Goal: Download file/media

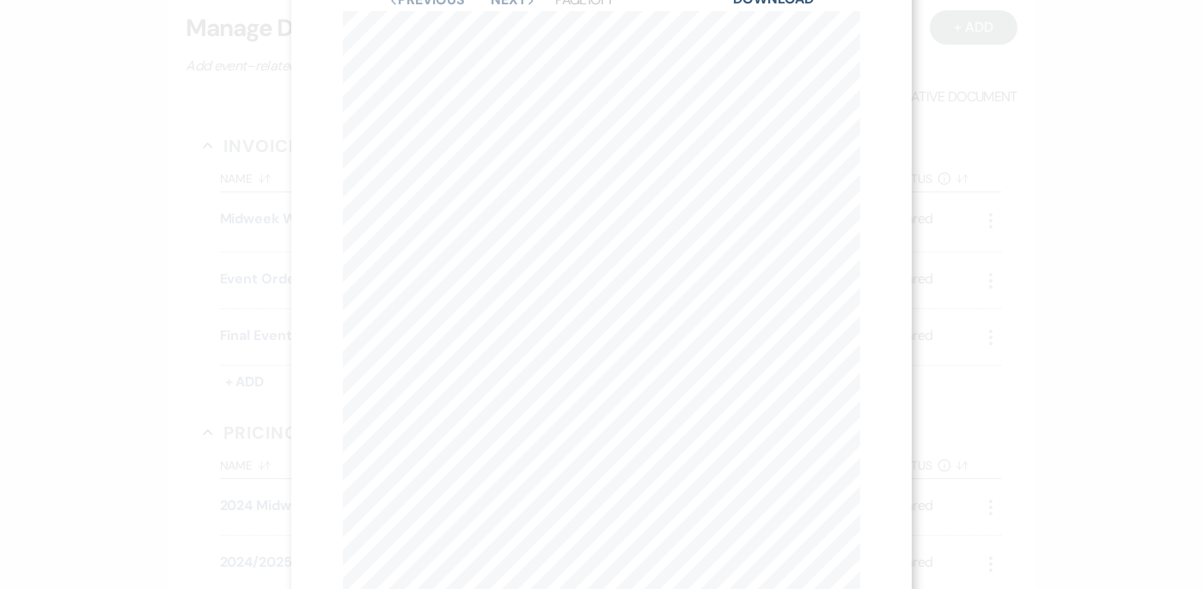
click at [96, 162] on div "X Previous Previous Next Next Page 1 of 1 - Zoom + Download Event Order Workshe…" at bounding box center [601, 294] width 1203 height 589
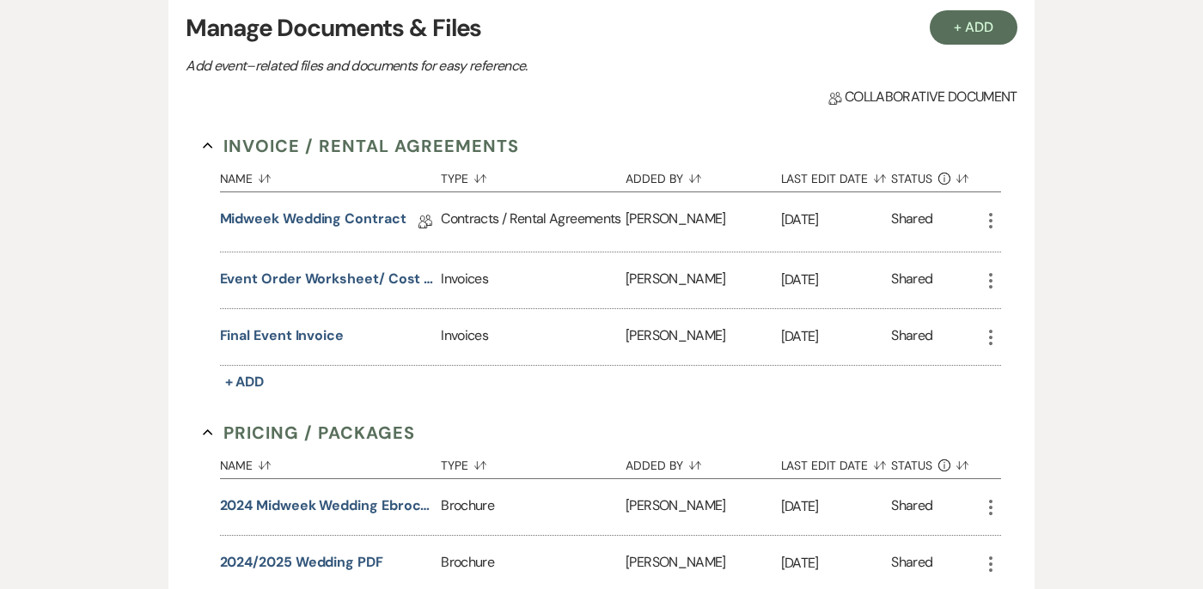
scroll to position [945, 0]
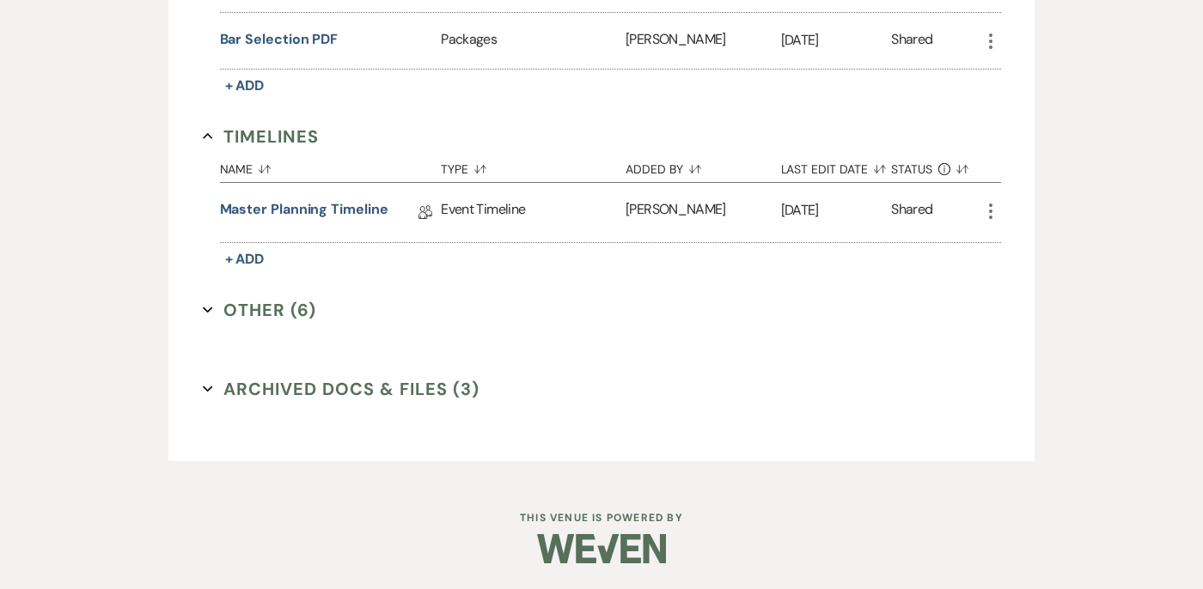
click at [203, 302] on button "Other (6) Expand" at bounding box center [260, 310] width 114 height 26
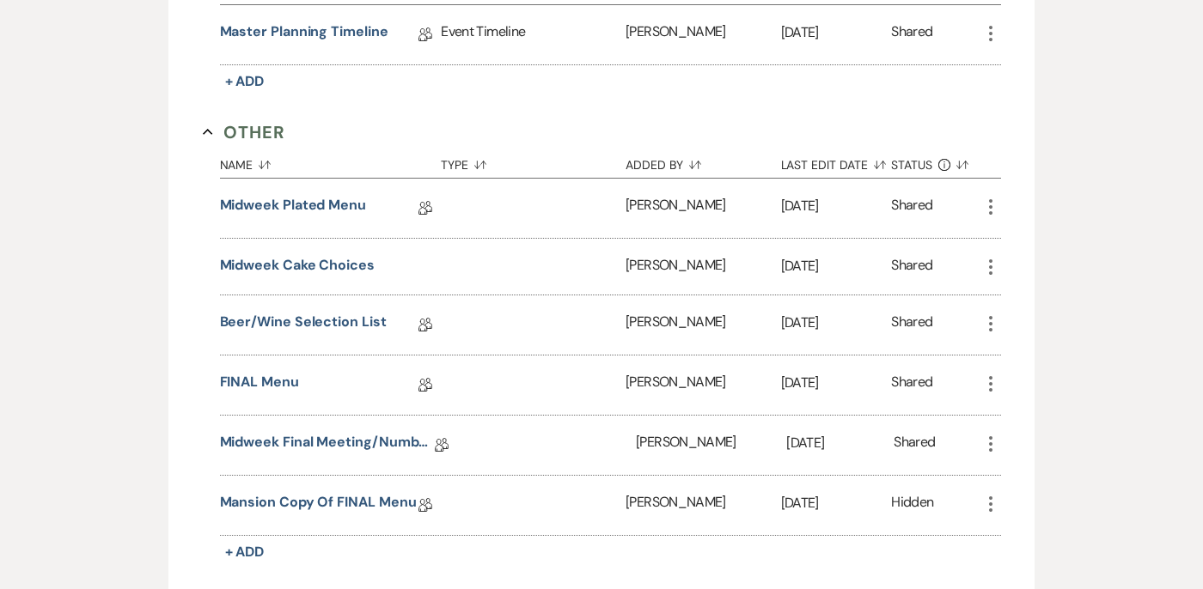
scroll to position [1122, 0]
click at [278, 429] on div "Midweek Final Meeting/Numbers Doc Collab Doc" at bounding box center [338, 446] width 237 height 59
click at [278, 433] on link "Midweek Final Meeting/Numbers Doc" at bounding box center [327, 446] width 215 height 27
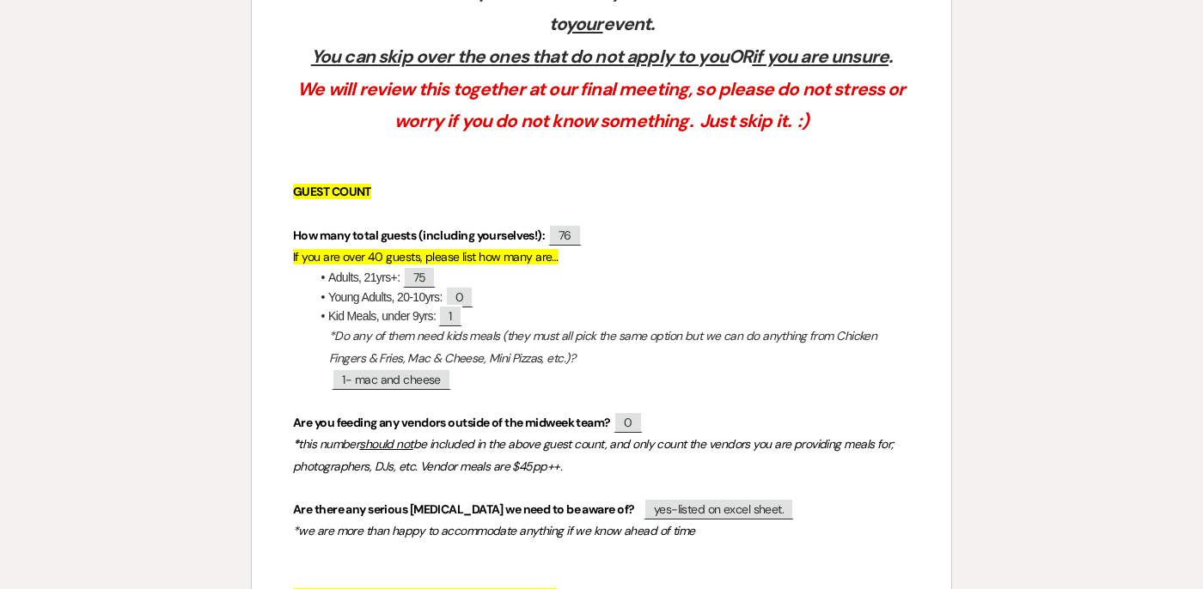
scroll to position [464, 0]
